Goal: Check status: Check status

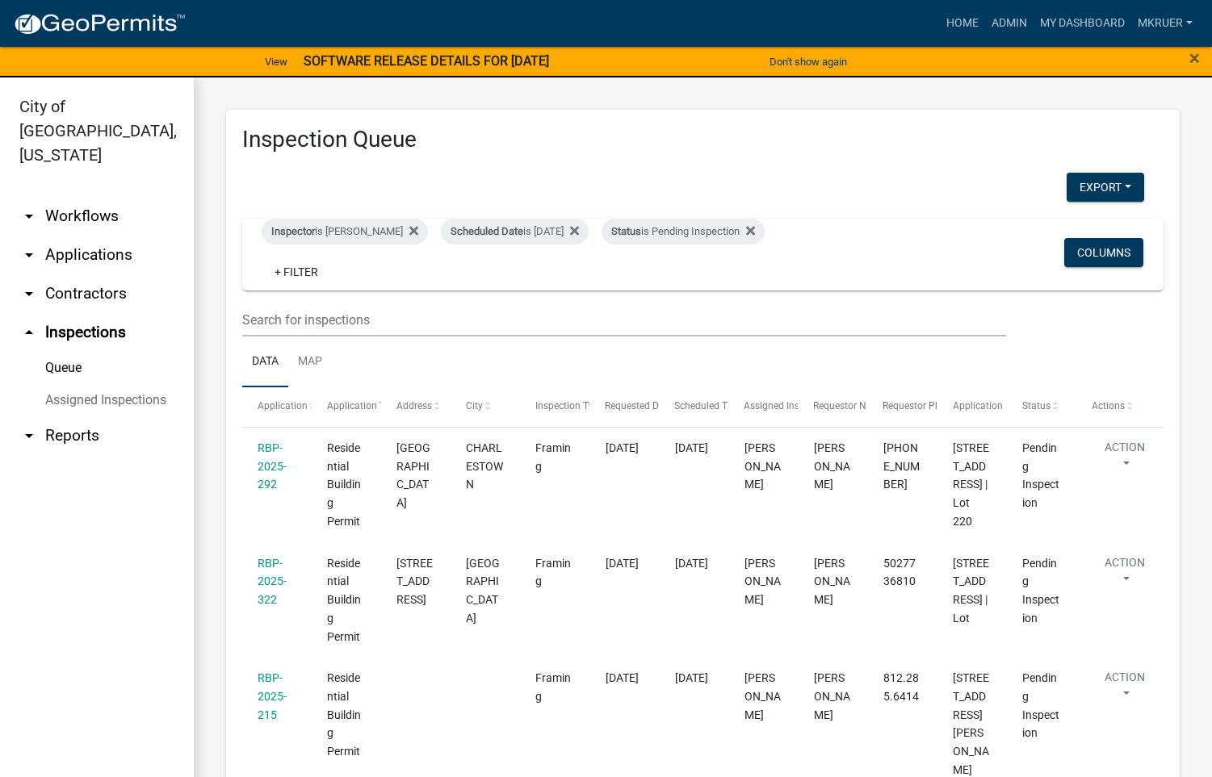
select select "fdb3bcc6-ce93-4663-8a18-5c08884dd177"
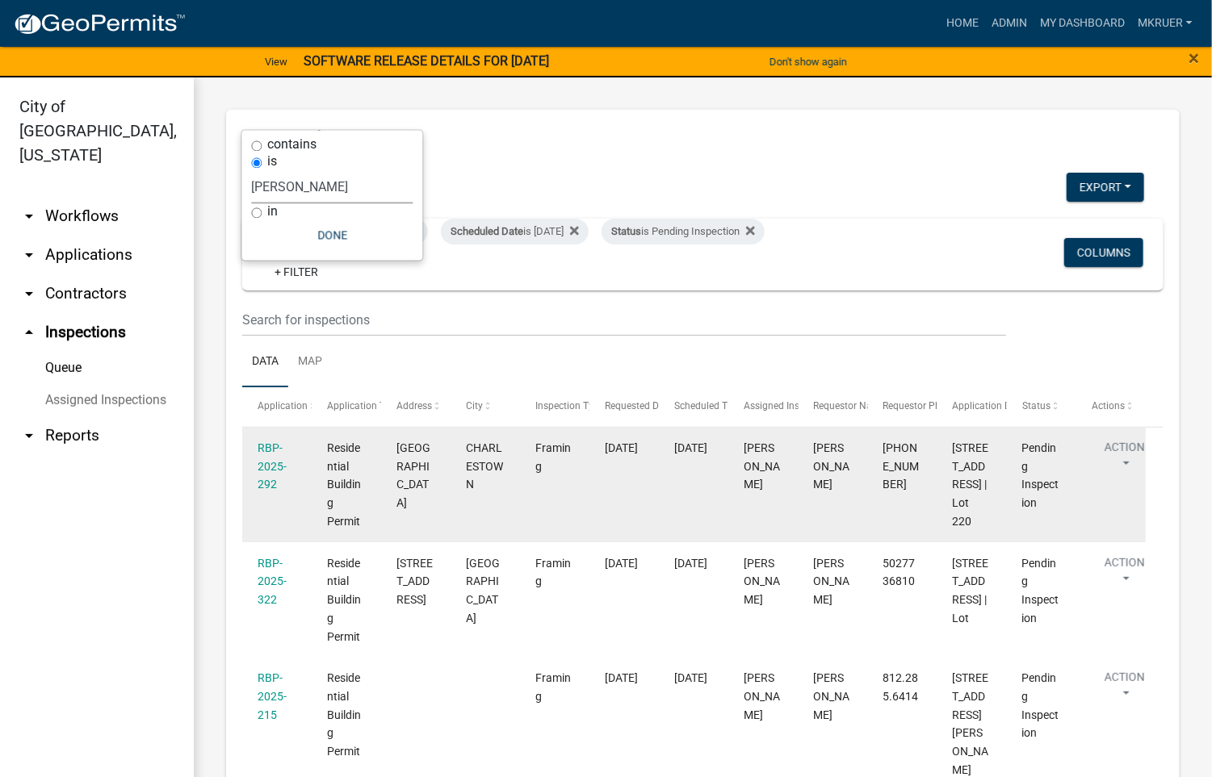
scroll to position [121, 0]
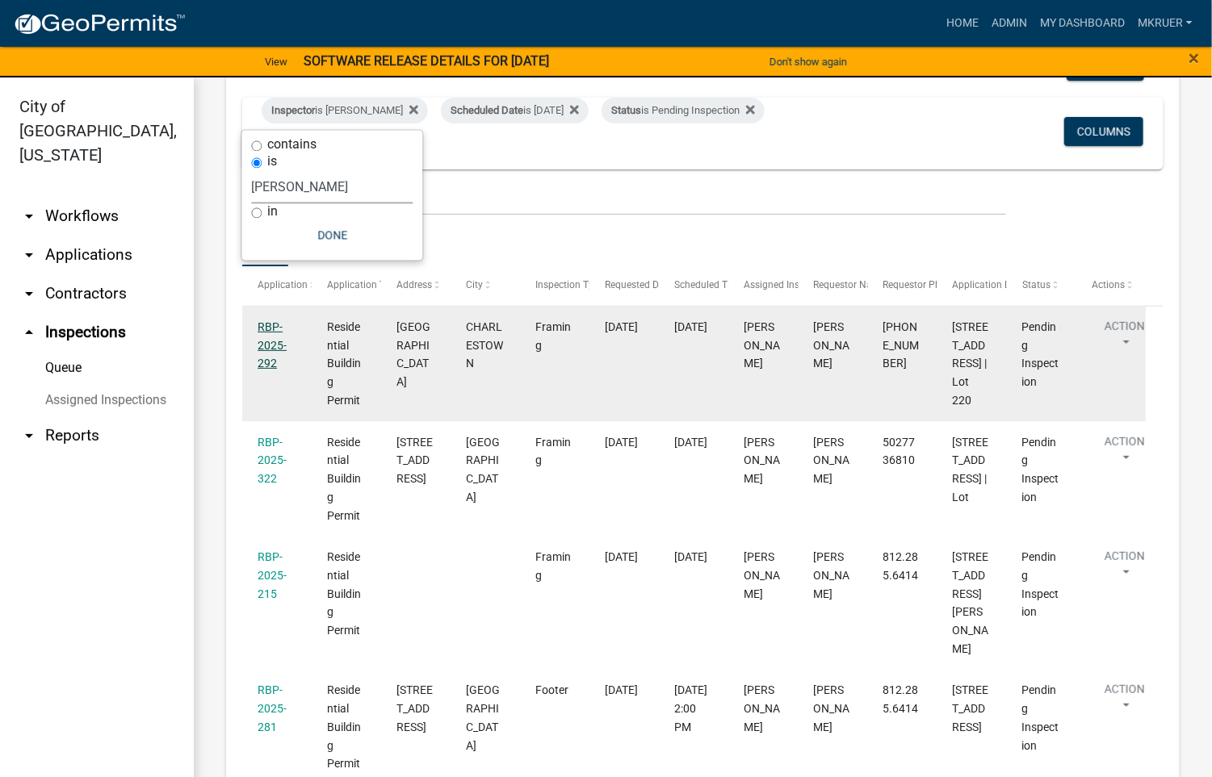
click at [266, 328] on link "RBP-2025-292" at bounding box center [271, 345] width 29 height 50
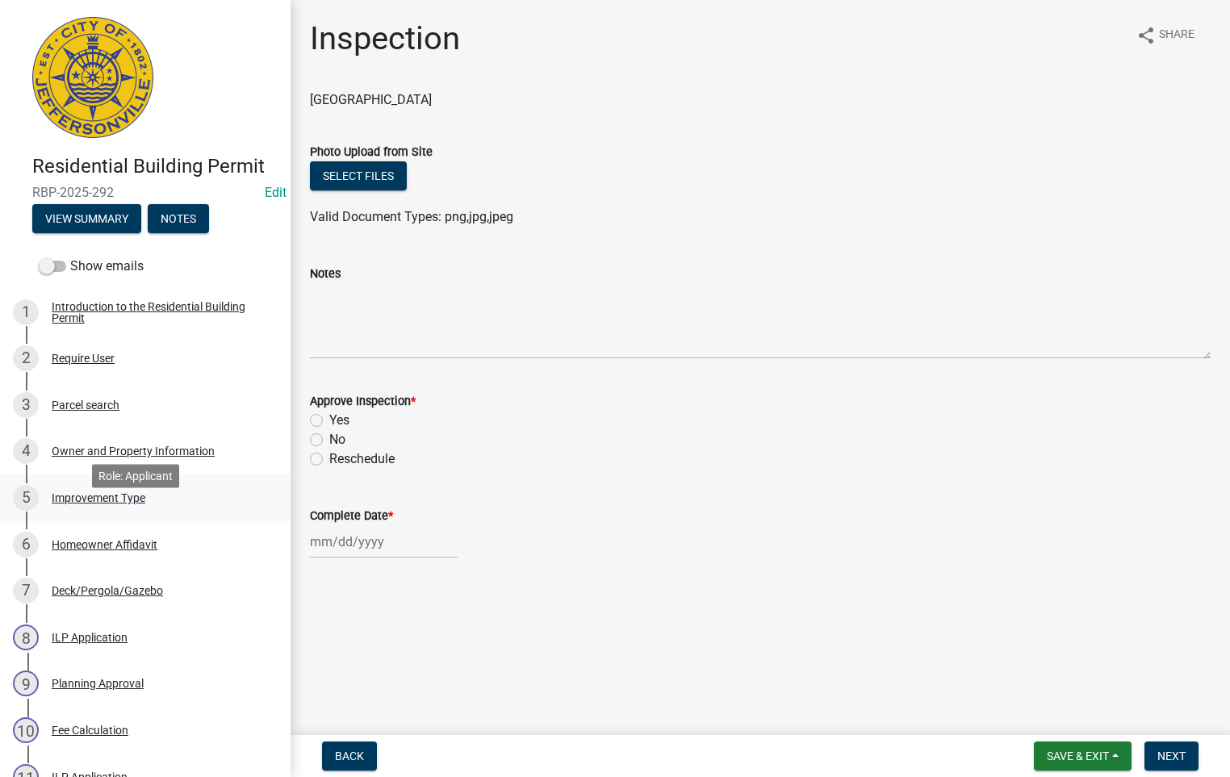
click at [94, 504] on div "Improvement Type" at bounding box center [99, 497] width 94 height 11
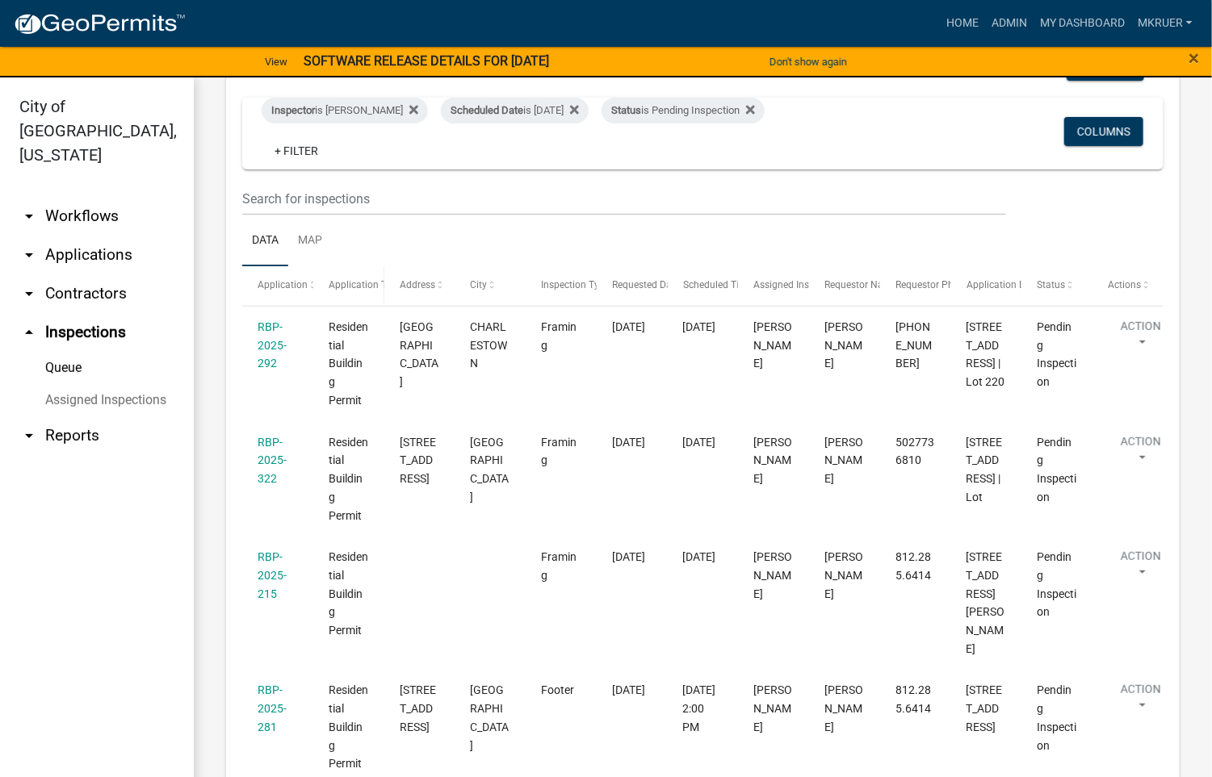
scroll to position [242, 0]
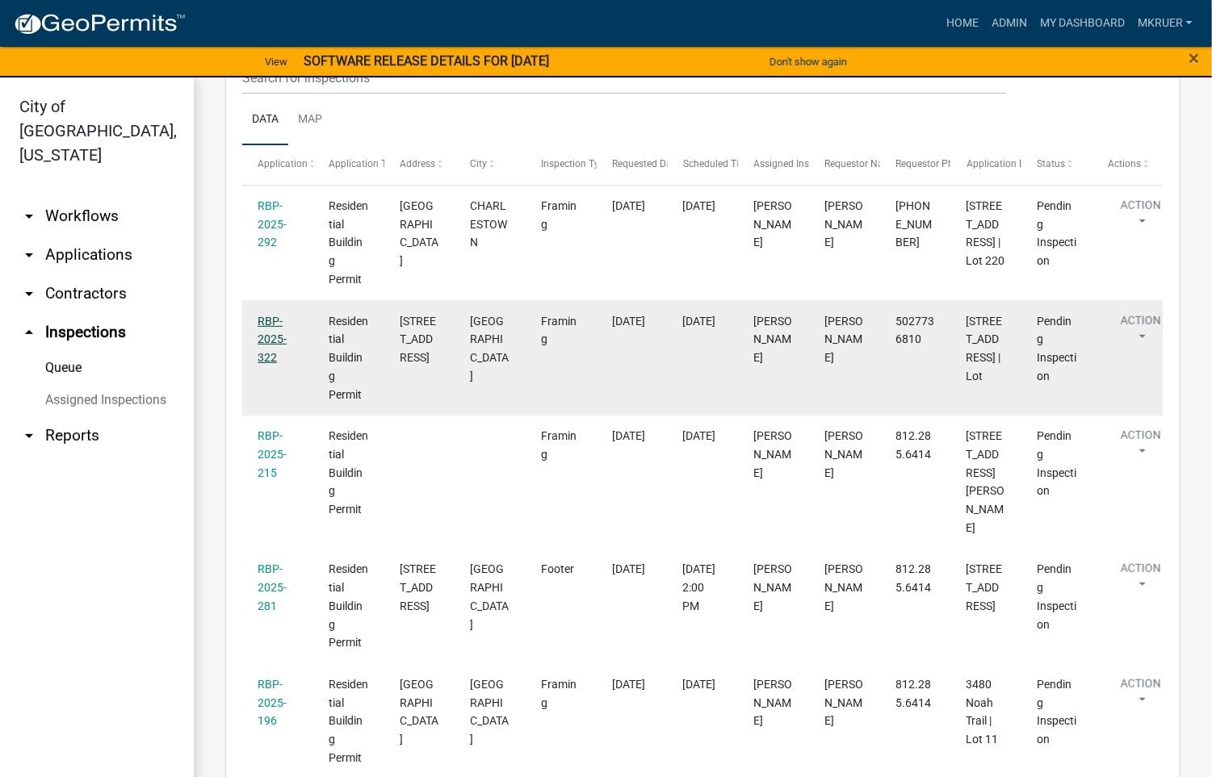
click at [262, 365] on link "RBP-2025-322" at bounding box center [271, 340] width 29 height 50
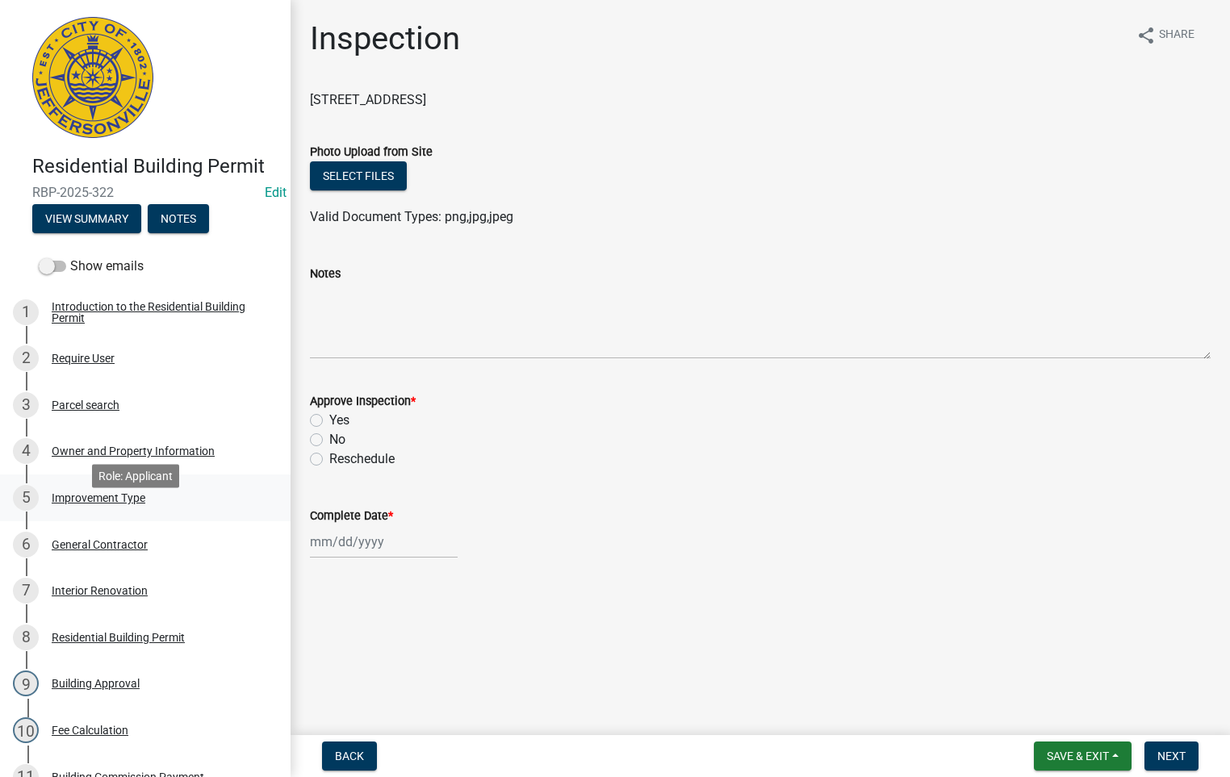
click at [105, 504] on div "Improvement Type" at bounding box center [99, 497] width 94 height 11
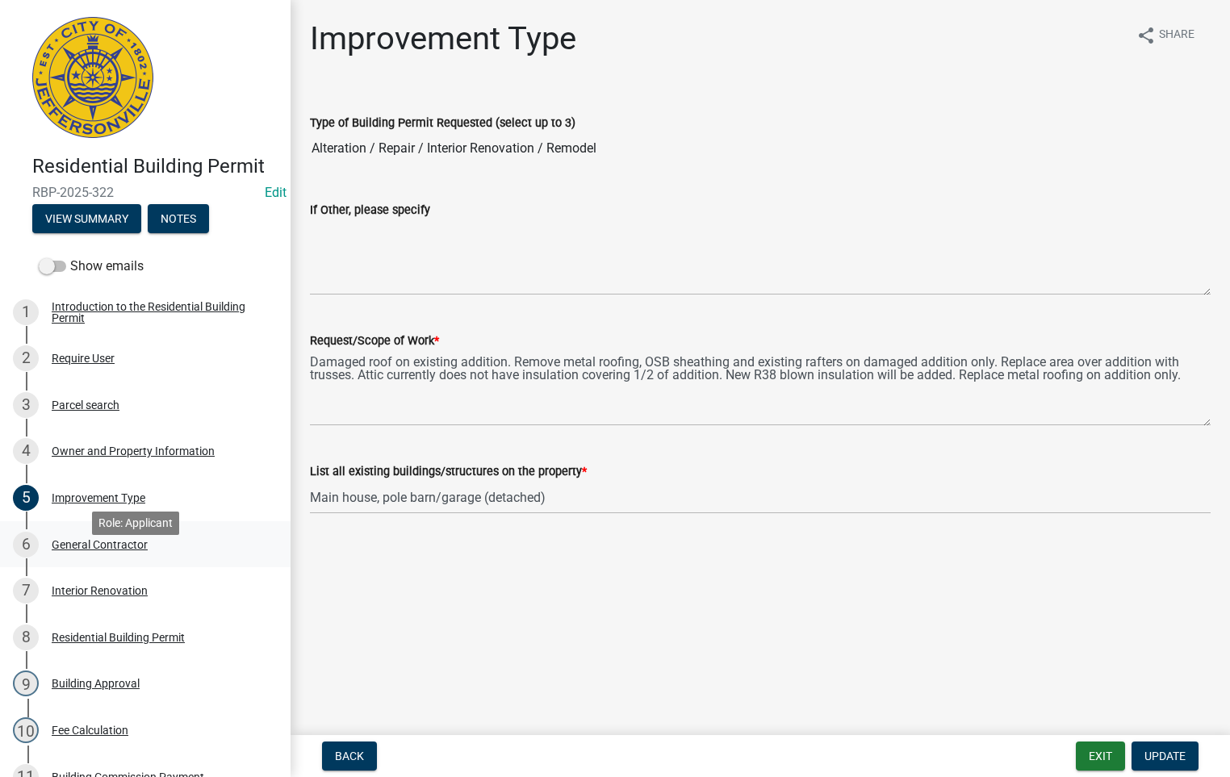
click at [95, 550] on div "General Contractor" at bounding box center [100, 544] width 96 height 11
